Goal: Information Seeking & Learning: Learn about a topic

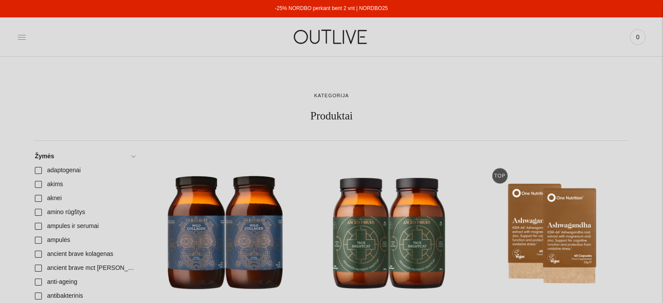
click at [21, 34] on icon at bounding box center [21, 37] width 9 height 9
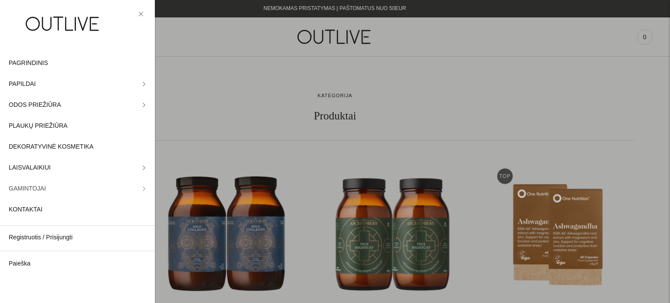
click at [142, 189] on icon at bounding box center [144, 189] width 4 height 4
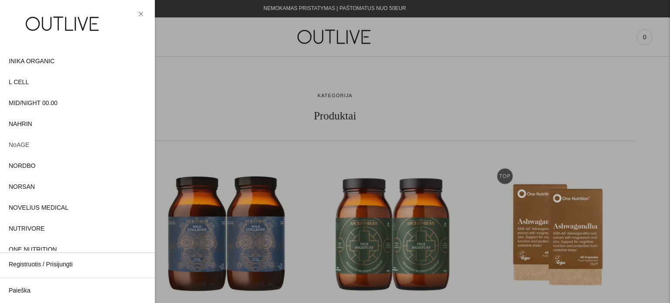
scroll to position [262, 0]
click at [30, 164] on span "NORDBO" at bounding box center [22, 164] width 27 height 10
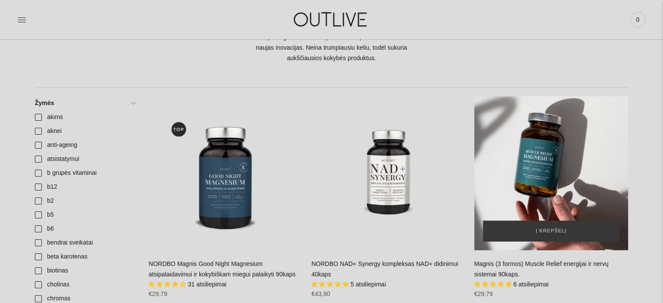
scroll to position [174, 0]
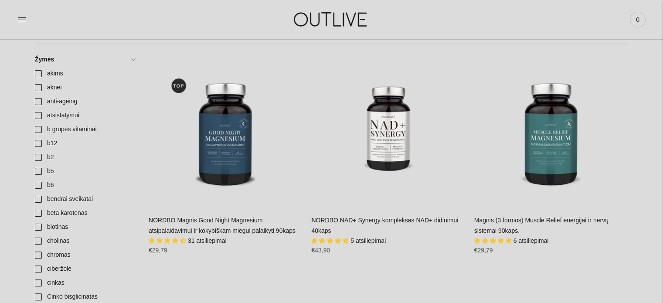
click at [389, 221] on link "NORDBO NAD+ Synergy kompleksas NAD+ didinimui 40kaps" at bounding box center [384, 225] width 147 height 17
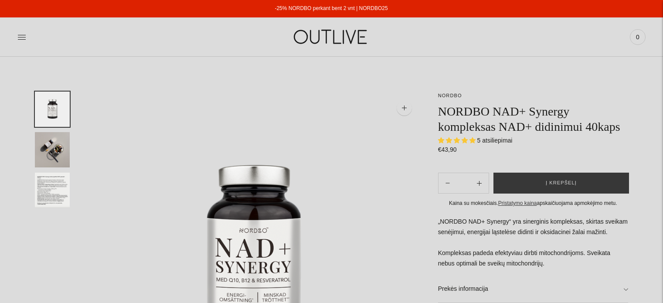
select select "**********"
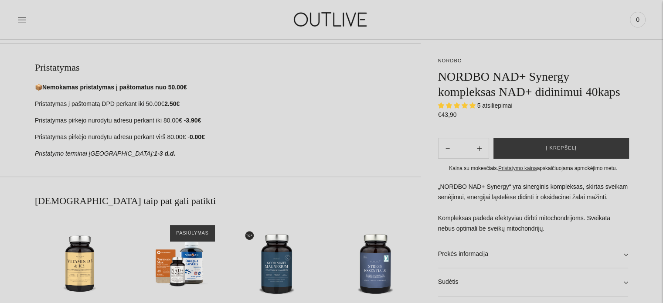
scroll to position [436, 0]
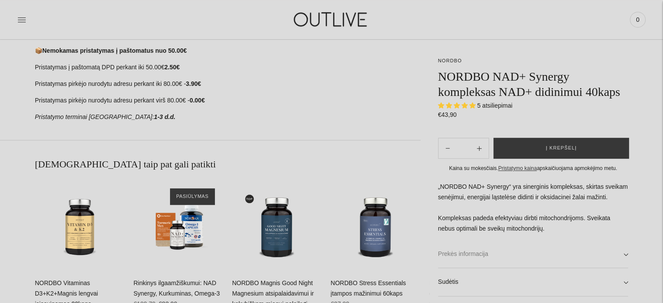
click at [624, 252] on link "Prekės informacija" at bounding box center [533, 254] width 190 height 28
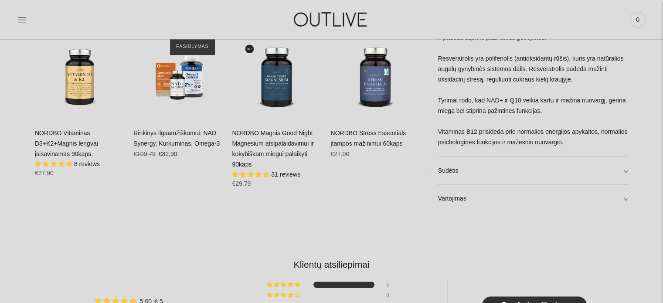
scroll to position [611, 0]
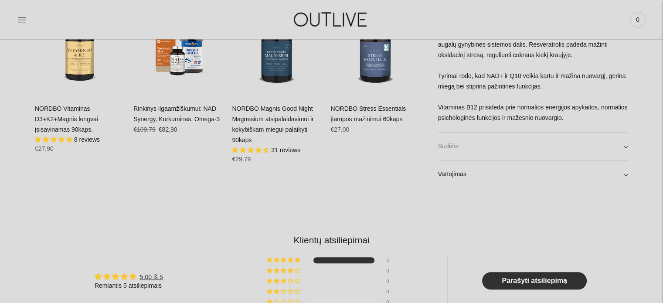
click at [626, 146] on link "Sudėtis" at bounding box center [533, 146] width 190 height 28
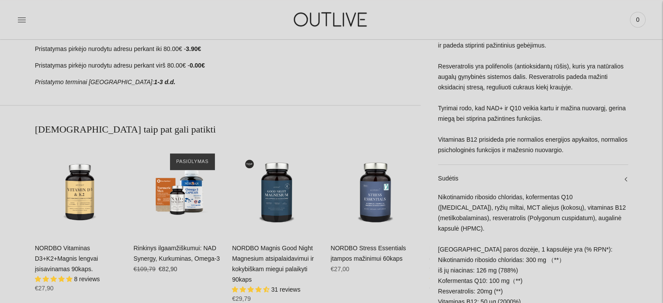
scroll to position [480, 0]
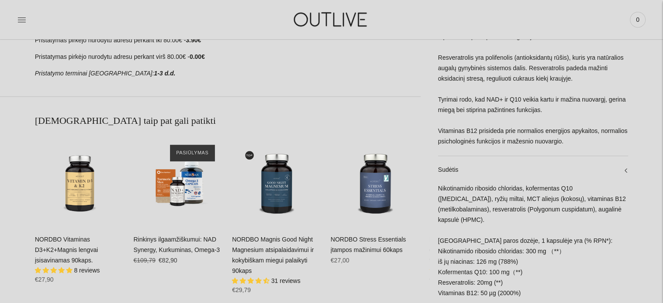
click at [290, 255] on div "NORDBO Magnis Good Night Magnesium atsipalaidavimui ir kokybiškam miegui palaik…" at bounding box center [277, 268] width 90 height 67
click at [278, 253] on link "NORDBO Magnis Good Night Magnesium atsipalaidavimui ir kokybiškam miegui palaik…" at bounding box center [273, 255] width 82 height 38
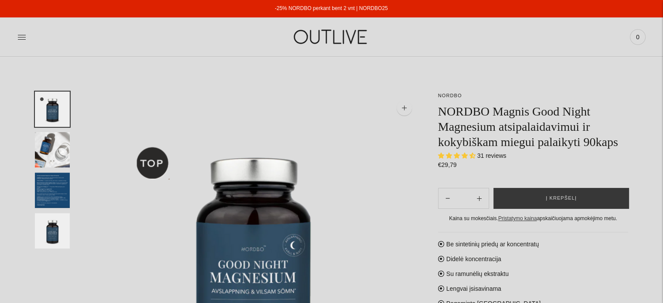
select select "**********"
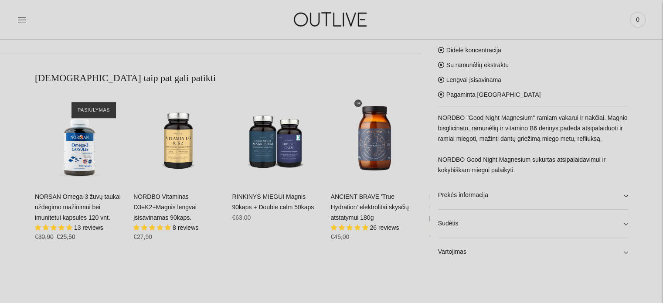
scroll to position [523, 0]
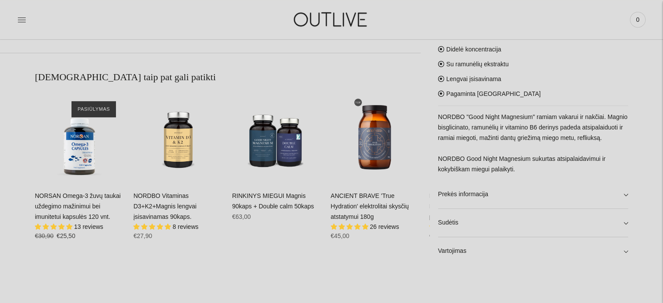
click at [625, 192] on link "Prekės informacija" at bounding box center [533, 195] width 190 height 28
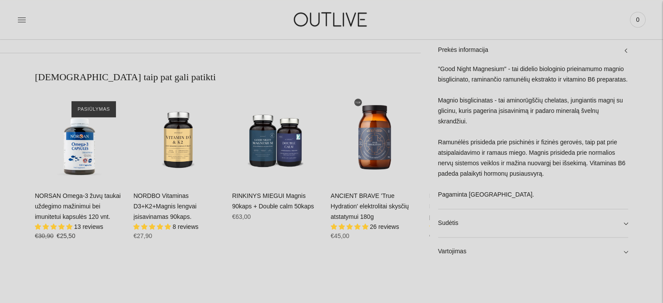
click at [624, 219] on link "Sudėtis" at bounding box center [533, 223] width 190 height 28
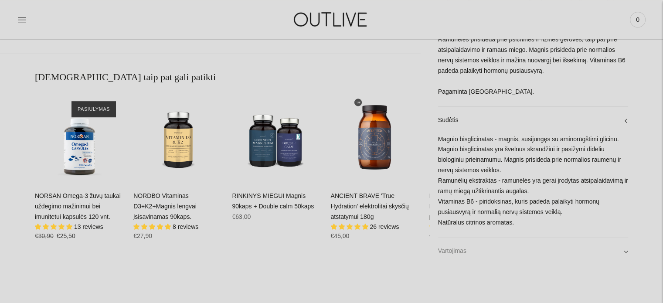
click at [625, 247] on link "Vartojimas" at bounding box center [533, 251] width 190 height 28
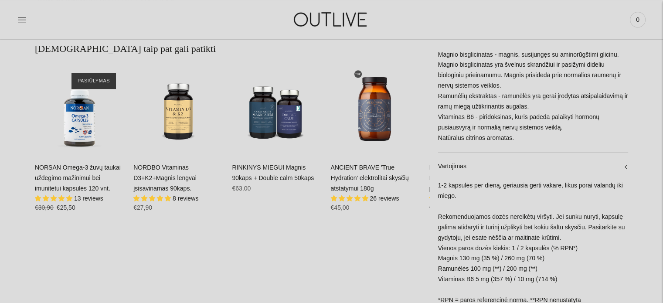
scroll to position [567, 0]
